Goal: Transaction & Acquisition: Purchase product/service

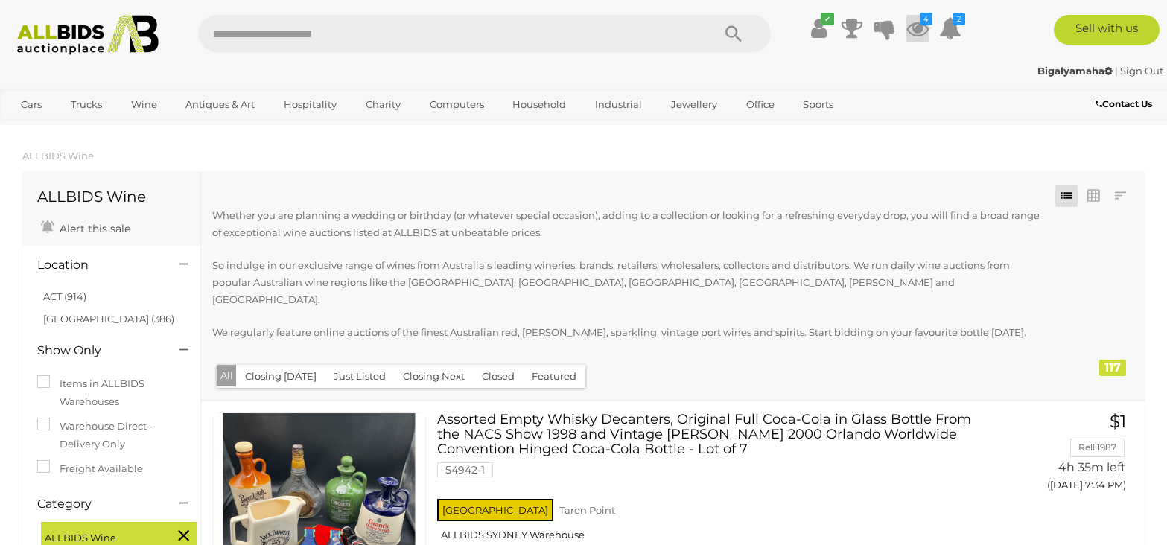
click at [915, 25] on icon at bounding box center [917, 28] width 22 height 27
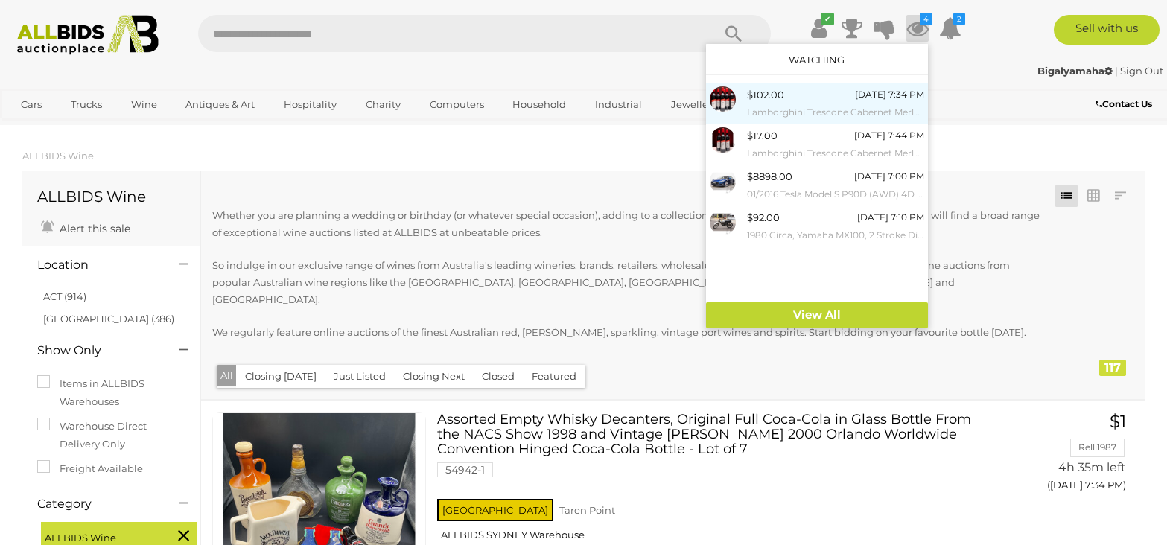
click at [779, 109] on small "Lamborghini Trescone Cabernet Merlot Sangiovese 750ml - Case of 6 Bottles - Tot…" at bounding box center [835, 112] width 177 height 16
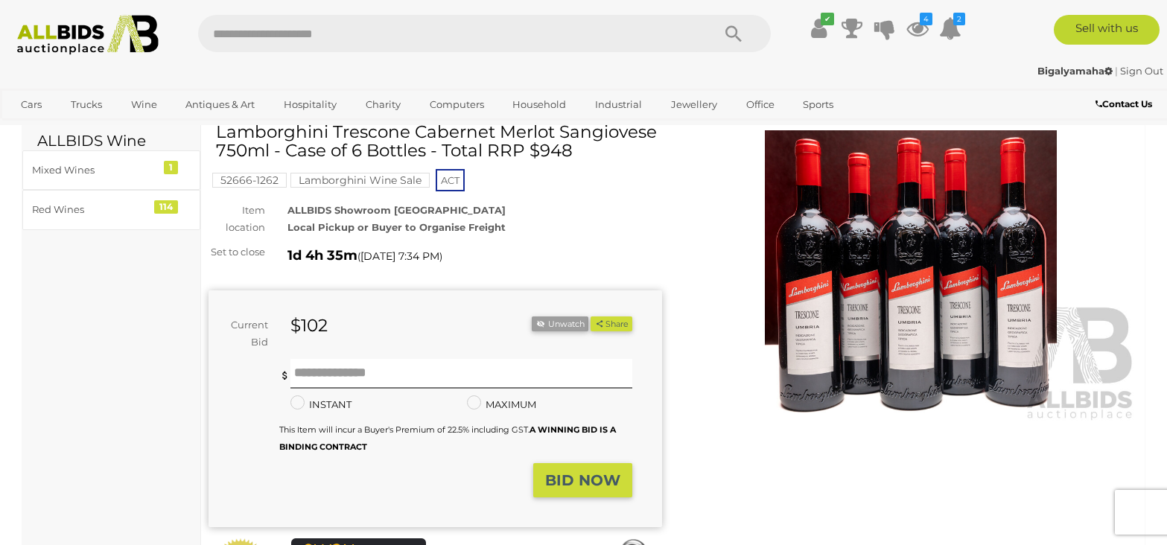
scroll to position [71, 0]
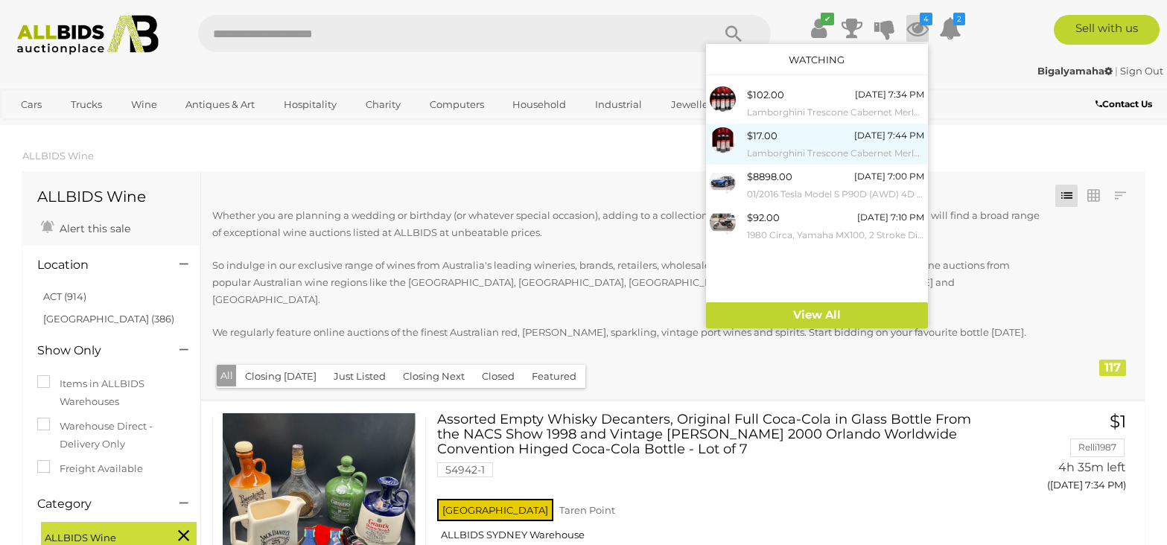
click at [760, 154] on small "Lamborghini Trescone Cabernet Merlot Sangiovese 750ml - Lot of 3 Bottles - Tota…" at bounding box center [835, 153] width 177 height 16
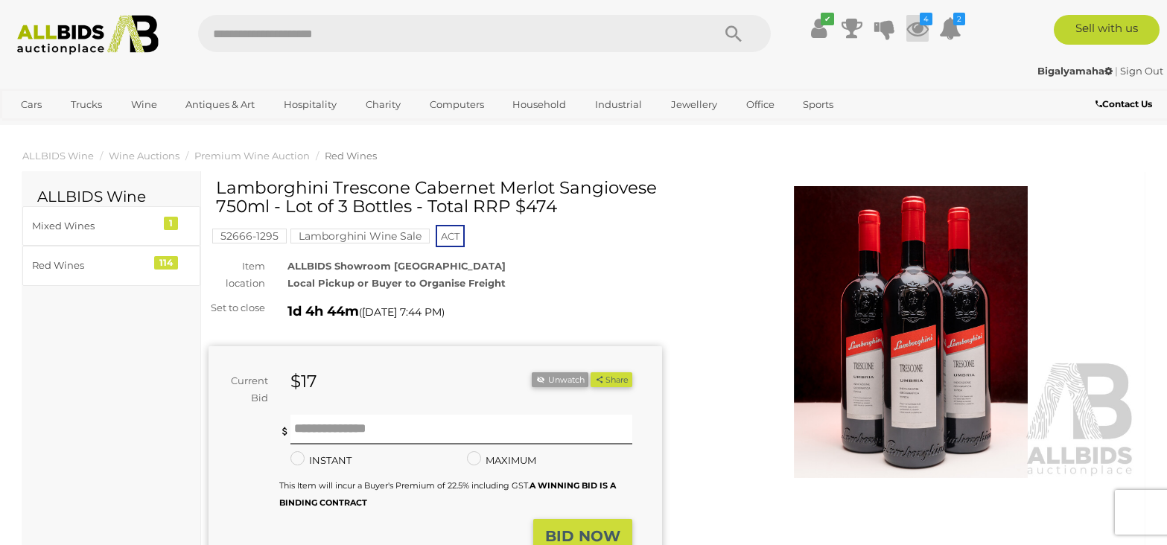
click at [918, 27] on icon at bounding box center [917, 28] width 22 height 27
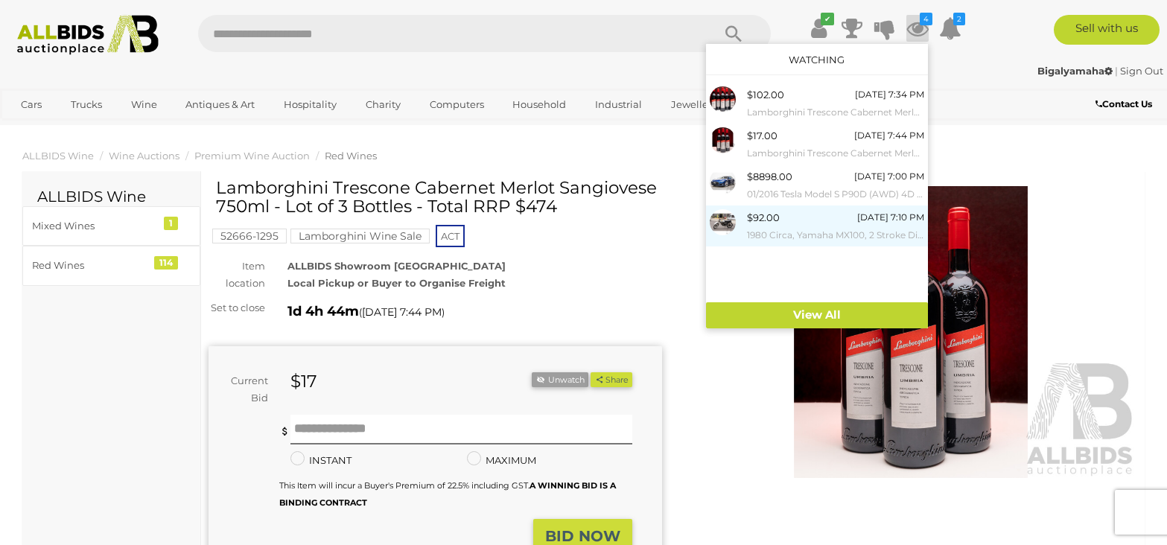
click at [766, 233] on small "1980 Circa, Yamaha MX100, 2 Stroke Dirtbike" at bounding box center [835, 235] width 177 height 16
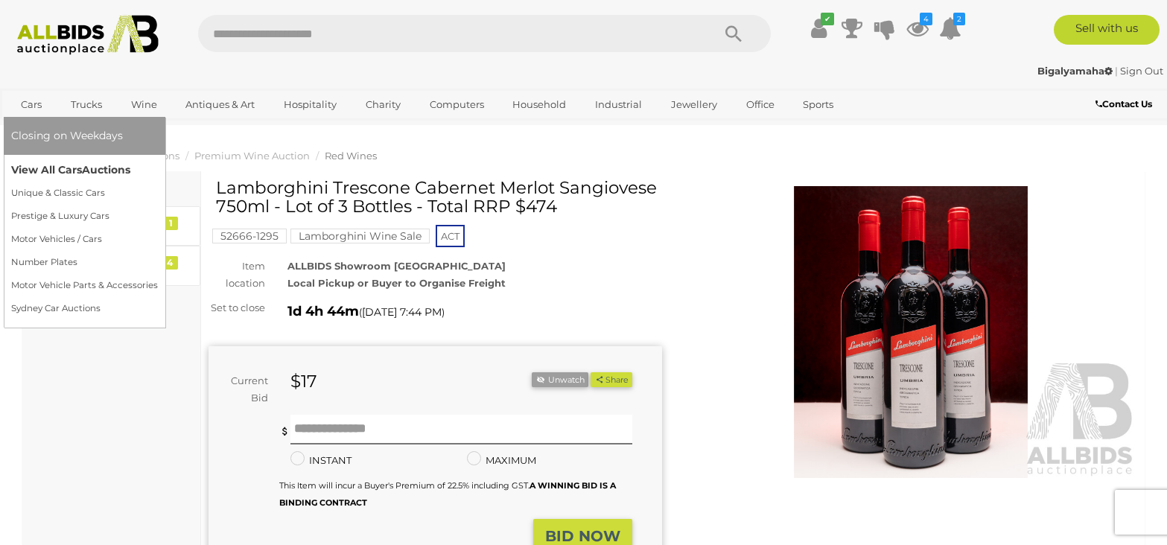
click at [37, 169] on link "View All Cars Auctions" at bounding box center [84, 170] width 147 height 23
